Goal: Find specific page/section: Find specific page/section

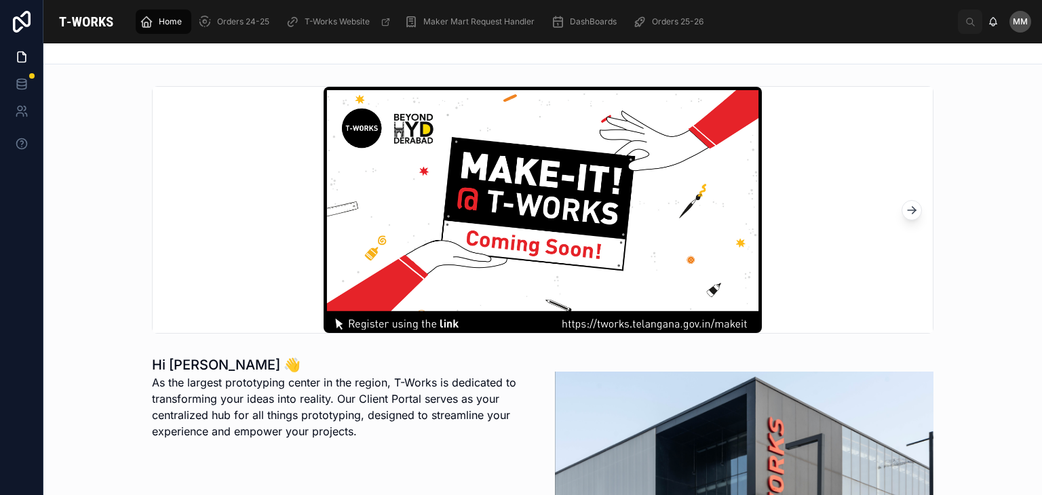
scroll to position [263, 0]
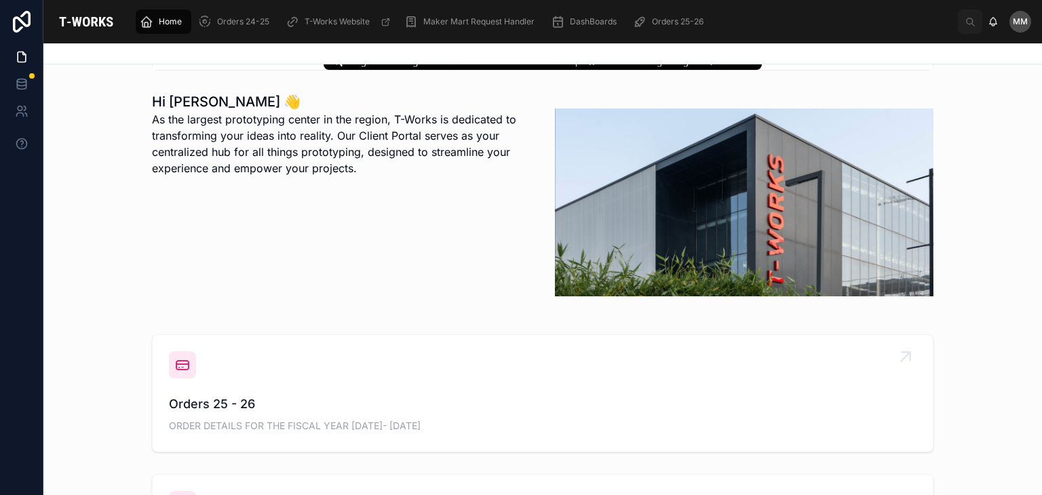
click at [263, 417] on div "Orders 25 - 26 ORDER DETAILS FOR THE FISCAL YEAR [DATE]- [DATE]" at bounding box center [542, 415] width 747 height 41
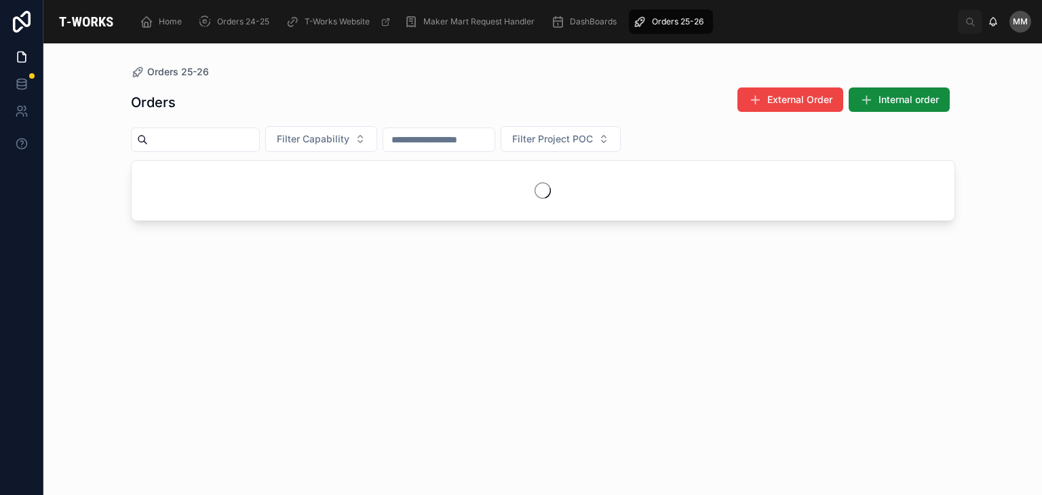
click at [263, 417] on div "Orders External Order Internal order Filter Capability Filter Project POC" at bounding box center [543, 279] width 824 height 400
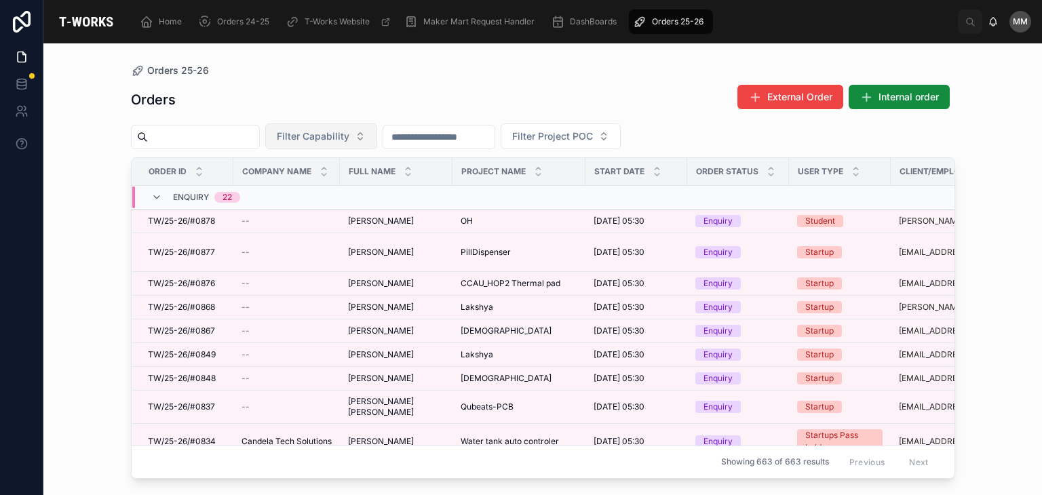
click at [347, 147] on button "Filter Capability" at bounding box center [321, 136] width 112 height 26
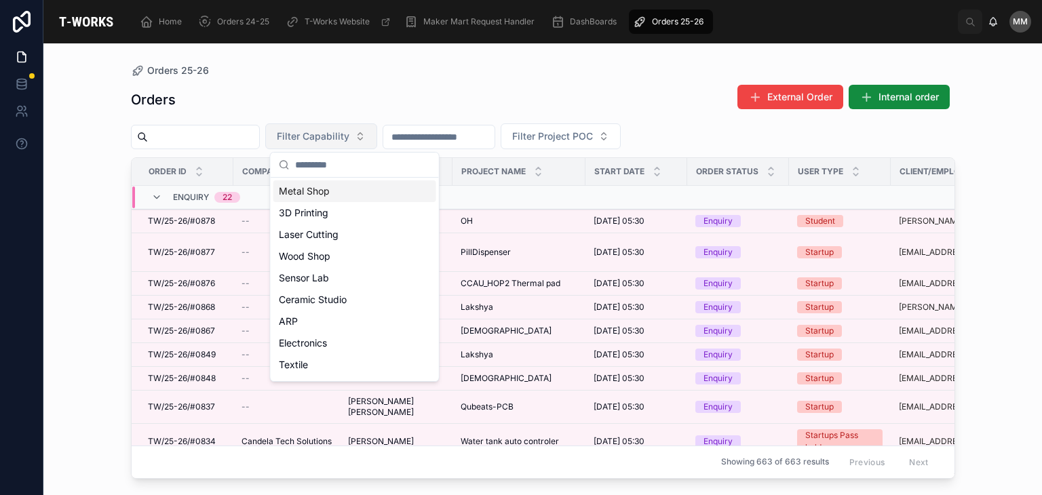
click at [347, 147] on button "Filter Capability" at bounding box center [321, 136] width 112 height 26
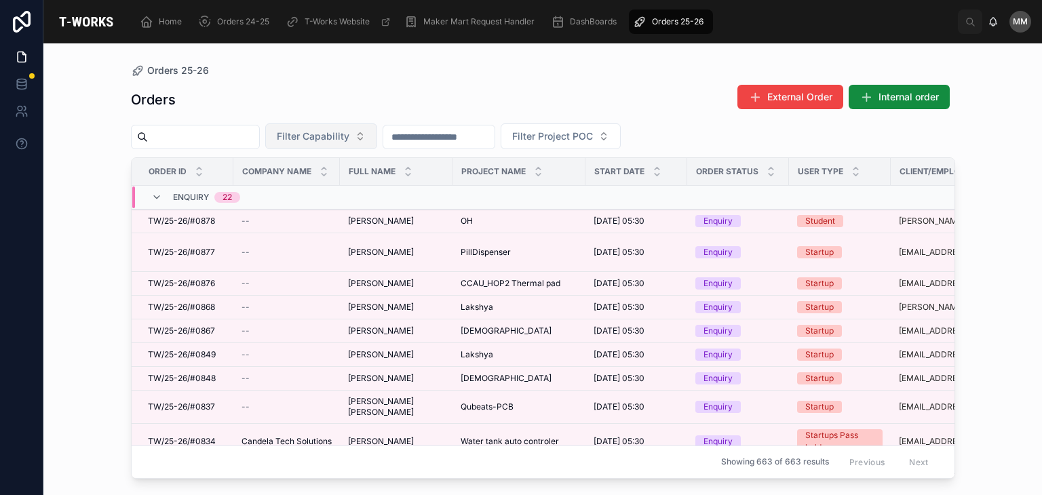
click at [349, 137] on span "Filter Capability" at bounding box center [313, 137] width 73 height 14
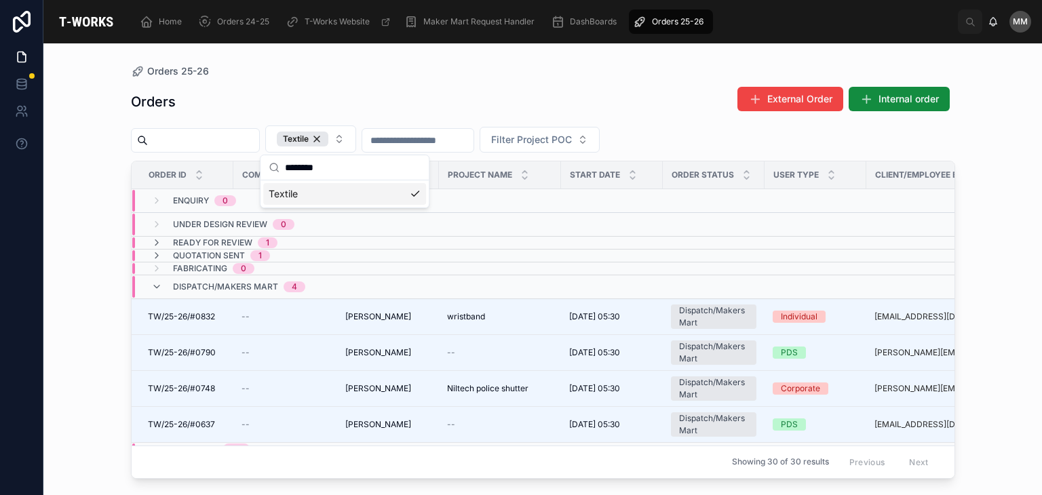
type input "*******"
click at [241, 252] on span "Quotation Sent" at bounding box center [209, 255] width 72 height 11
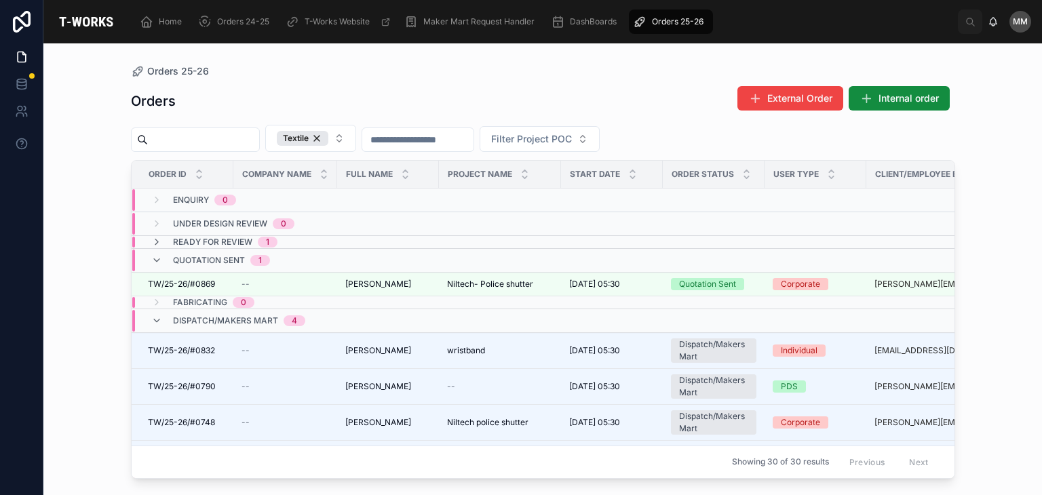
click at [189, 264] on div "Quotation Sent 1" at bounding box center [221, 261] width 97 height 22
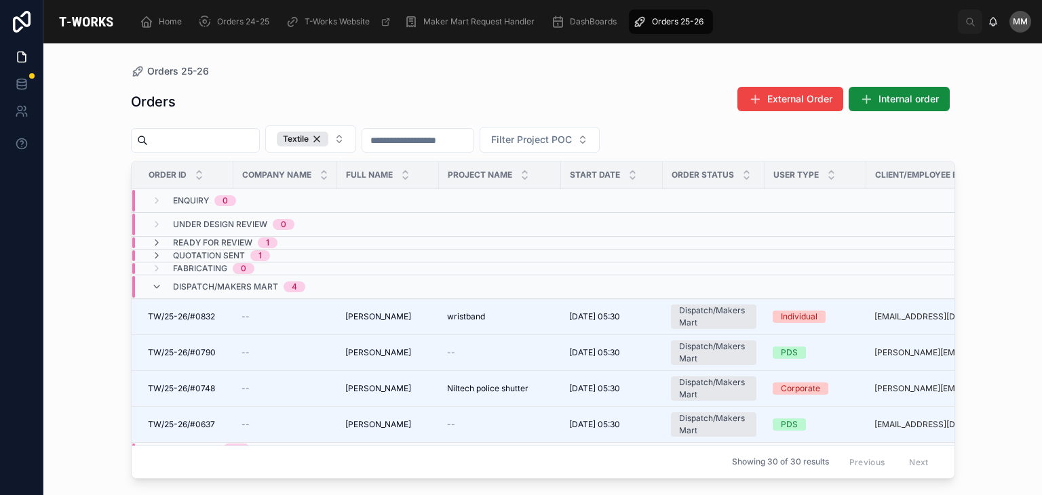
click at [202, 252] on span "Quotation Sent" at bounding box center [209, 255] width 72 height 11
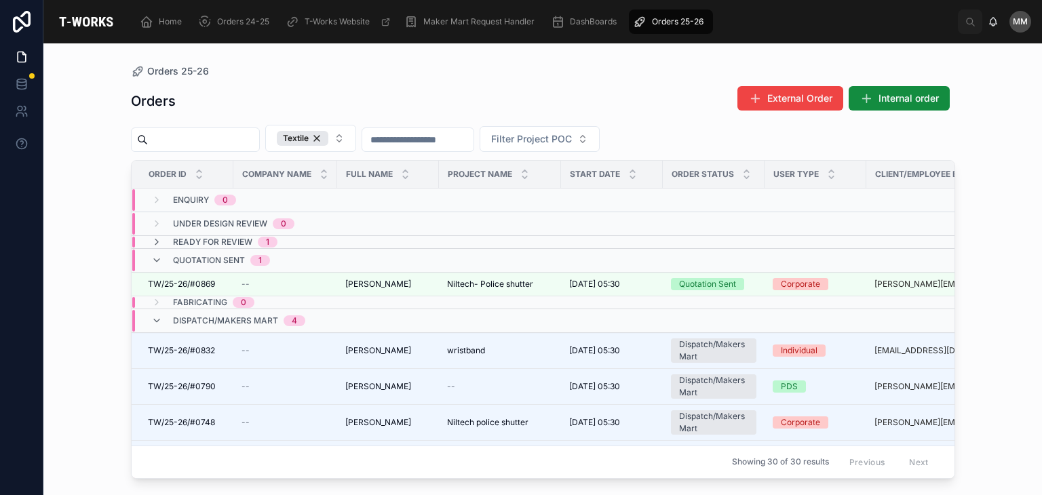
click at [222, 237] on span "Ready for Review" at bounding box center [212, 242] width 79 height 11
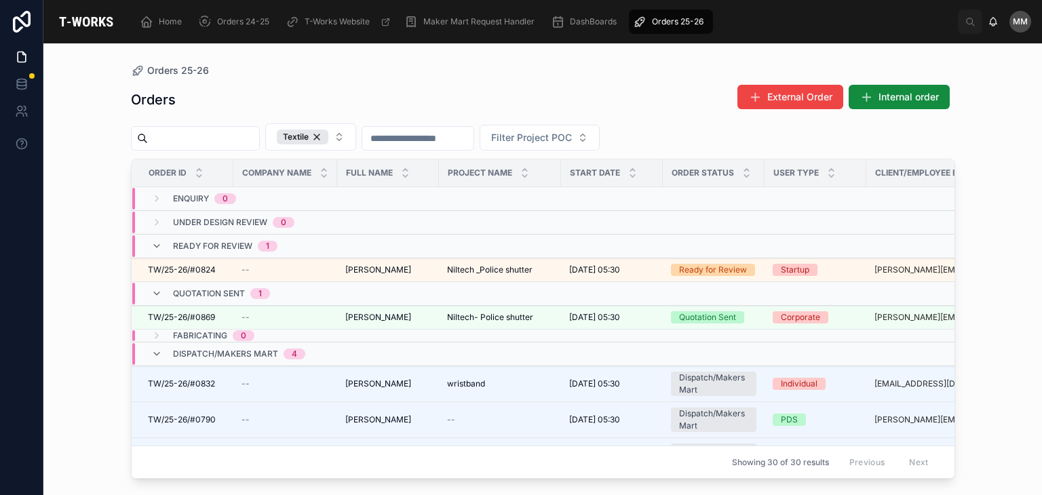
click at [222, 237] on div "Ready for Review 1" at bounding box center [225, 246] width 104 height 22
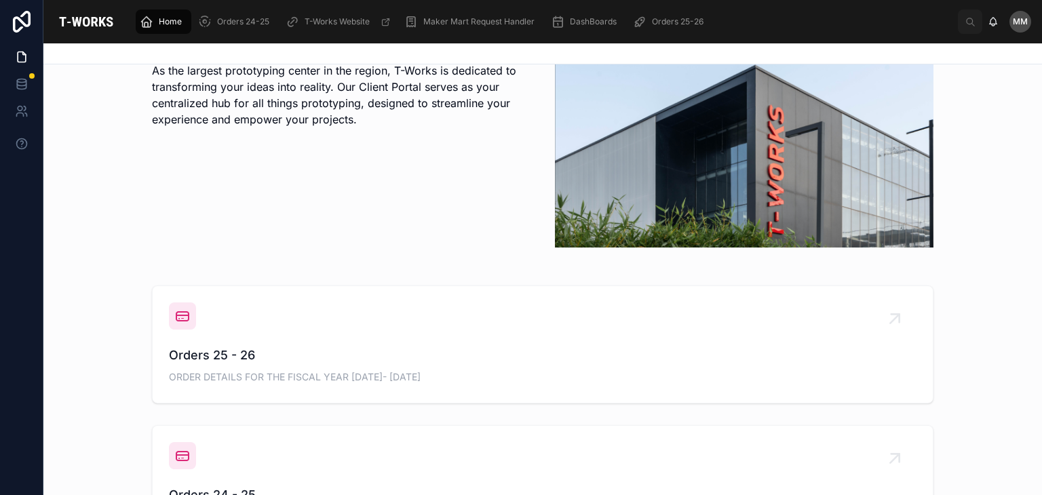
scroll to position [333, 0]
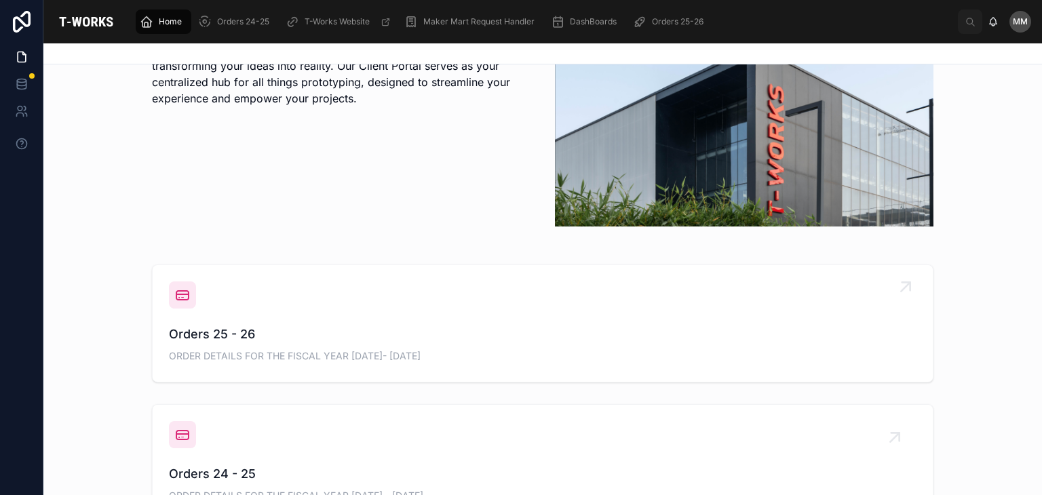
click at [191, 330] on span "Orders 25 - 26" at bounding box center [542, 334] width 747 height 19
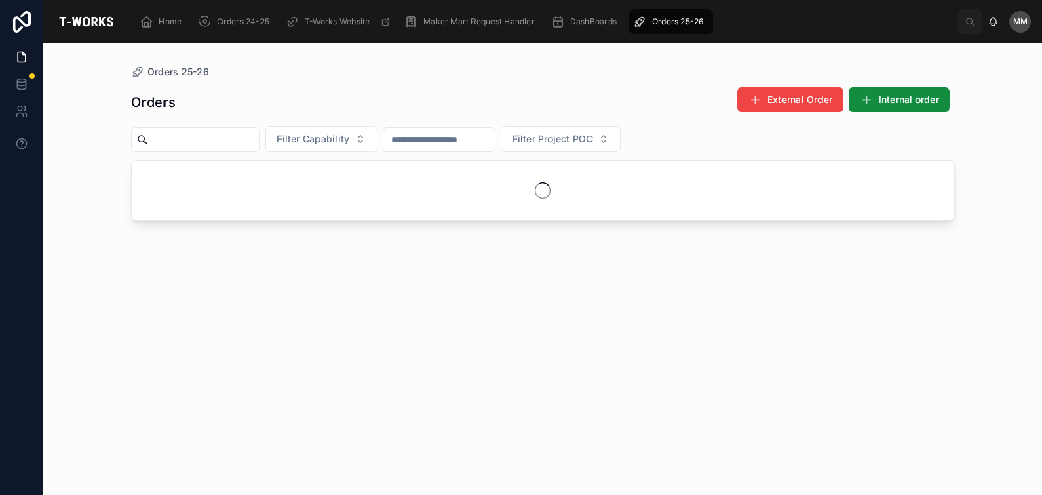
click at [191, 330] on div "Orders External Order Internal order Filter Capability Filter Project POC" at bounding box center [543, 279] width 824 height 400
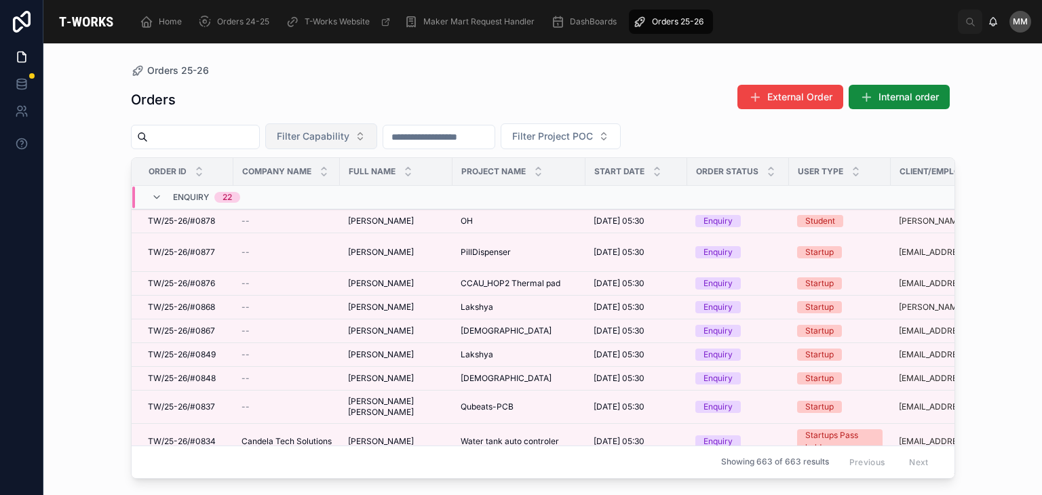
click at [349, 140] on span "Filter Capability" at bounding box center [313, 137] width 73 height 14
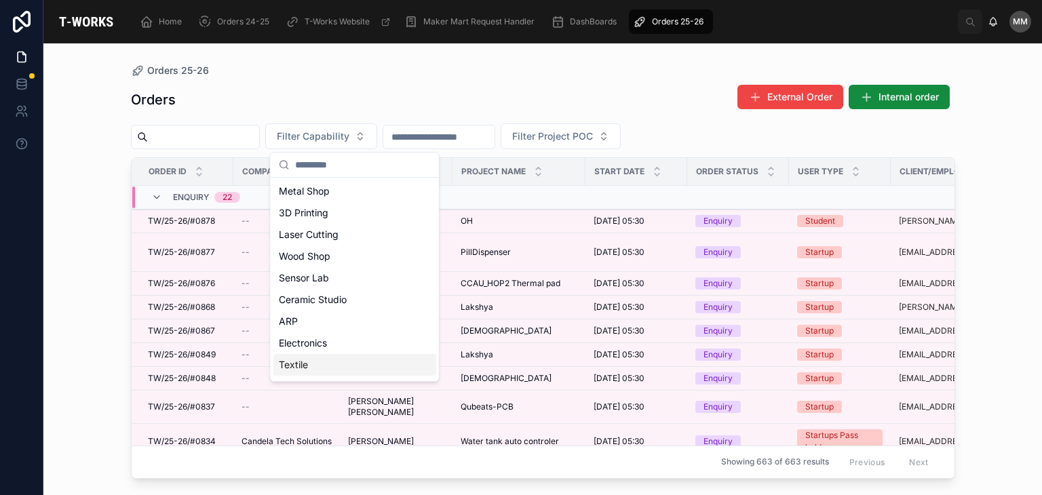
click at [306, 368] on div "Textile" at bounding box center [354, 365] width 163 height 22
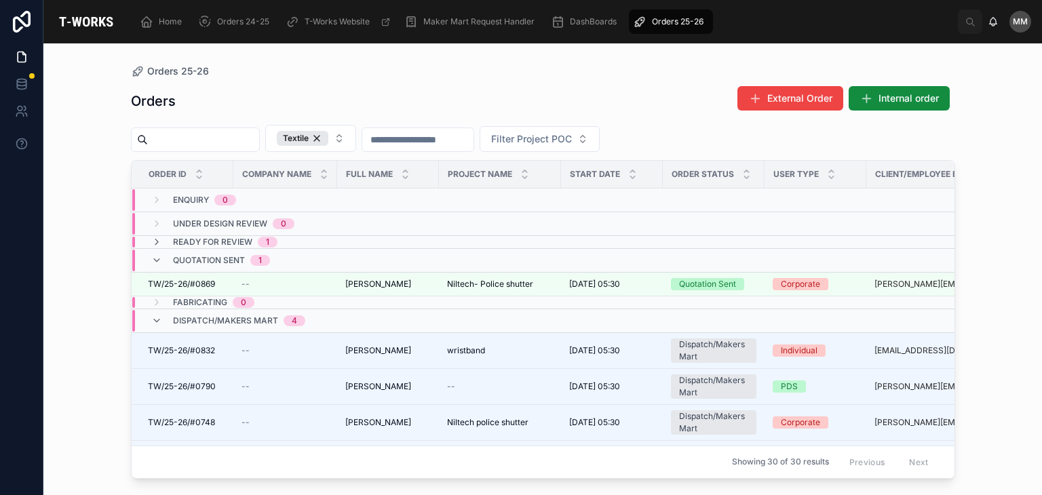
click at [93, 155] on div "Orders 25-26 Orders External Order Internal order Textile Filter Project POC Or…" at bounding box center [542, 269] width 998 height 452
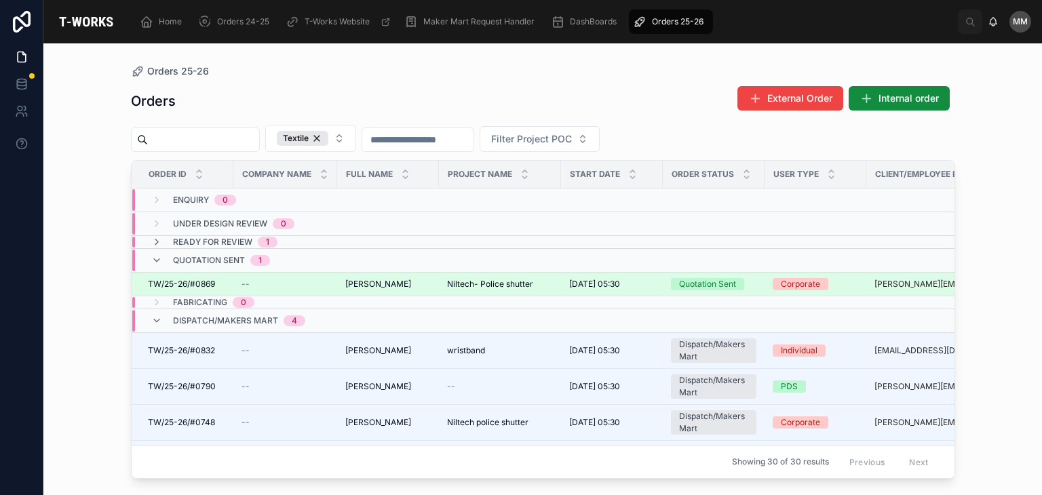
click at [251, 283] on div "--" at bounding box center [284, 284] width 87 height 11
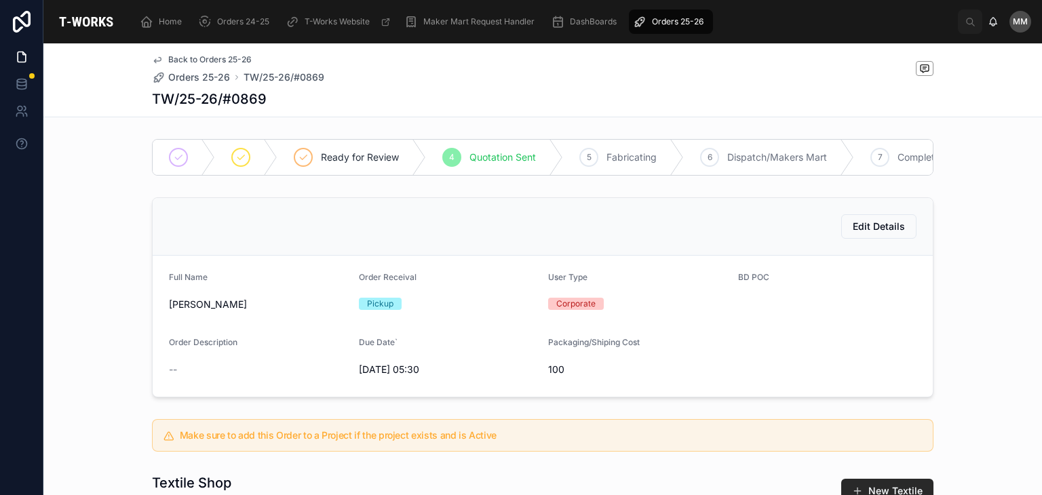
drag, startPoint x: 426, startPoint y: 393, endPoint x: 776, endPoint y: 68, distance: 477.5
click at [776, 68] on div "Back to Orders 25-26 Orders 25-26 TW/25-26/#0869" at bounding box center [542, 69] width 781 height 30
click at [606, 159] on span "Fabricating" at bounding box center [631, 158] width 50 height 14
click at [378, 98] on div "TW/25-26/#0869" at bounding box center [542, 99] width 781 height 19
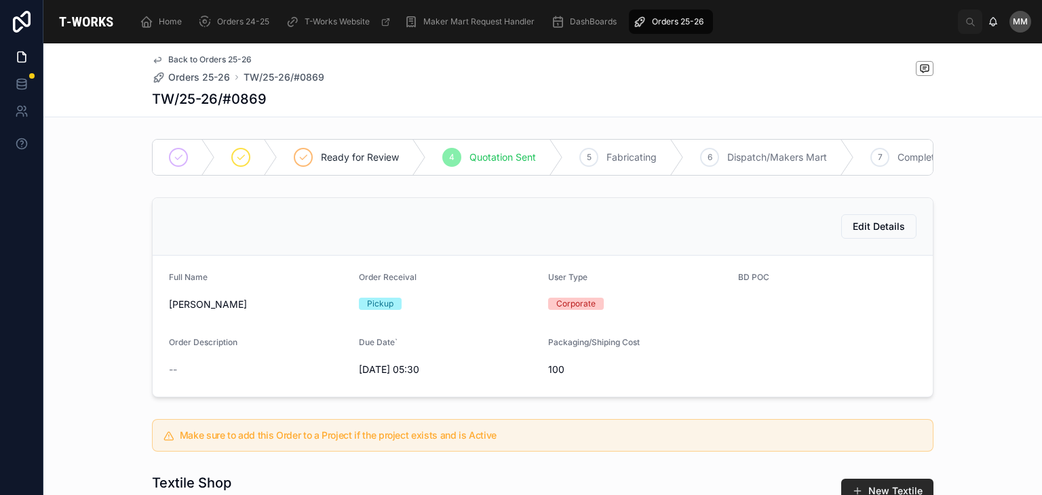
click at [115, 256] on div "Edit Details Full Name [PERSON_NAME] Order Receival Pickup User Type Corporate …" at bounding box center [542, 297] width 998 height 211
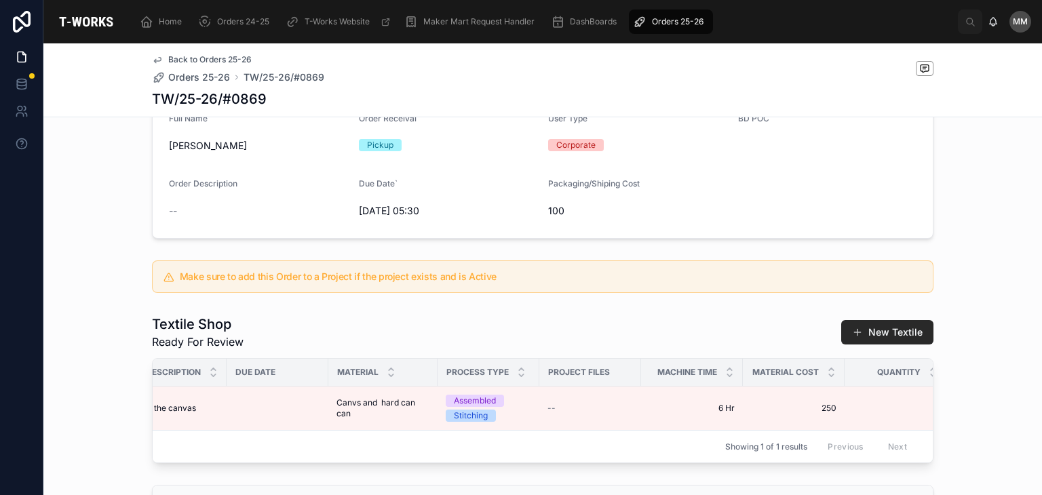
scroll to position [157, 0]
click at [152, 96] on h1 "TW/25-26/#0869" at bounding box center [209, 99] width 115 height 19
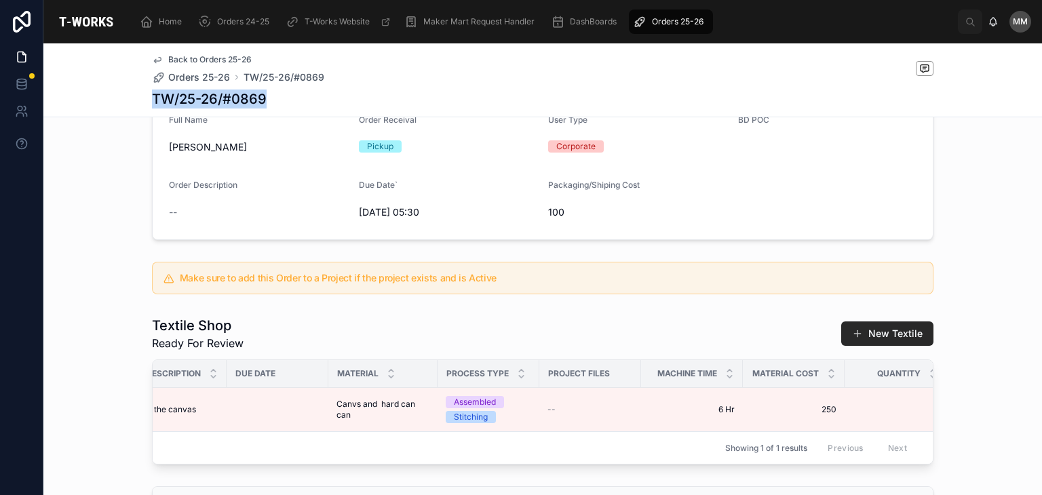
click at [152, 96] on h1 "TW/25-26/#0869" at bounding box center [209, 99] width 115 height 19
copy h1 "TW/25-26/#0869"
